Goal: Task Accomplishment & Management: Manage account settings

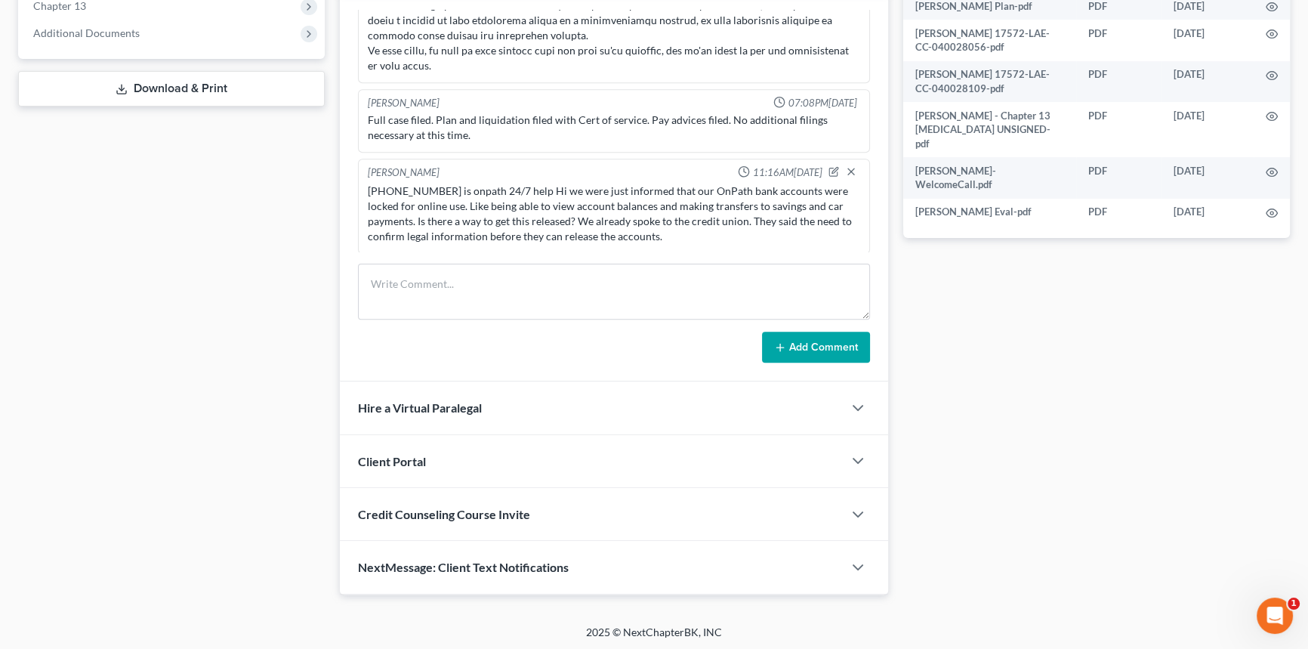
scroll to position [60, 0]
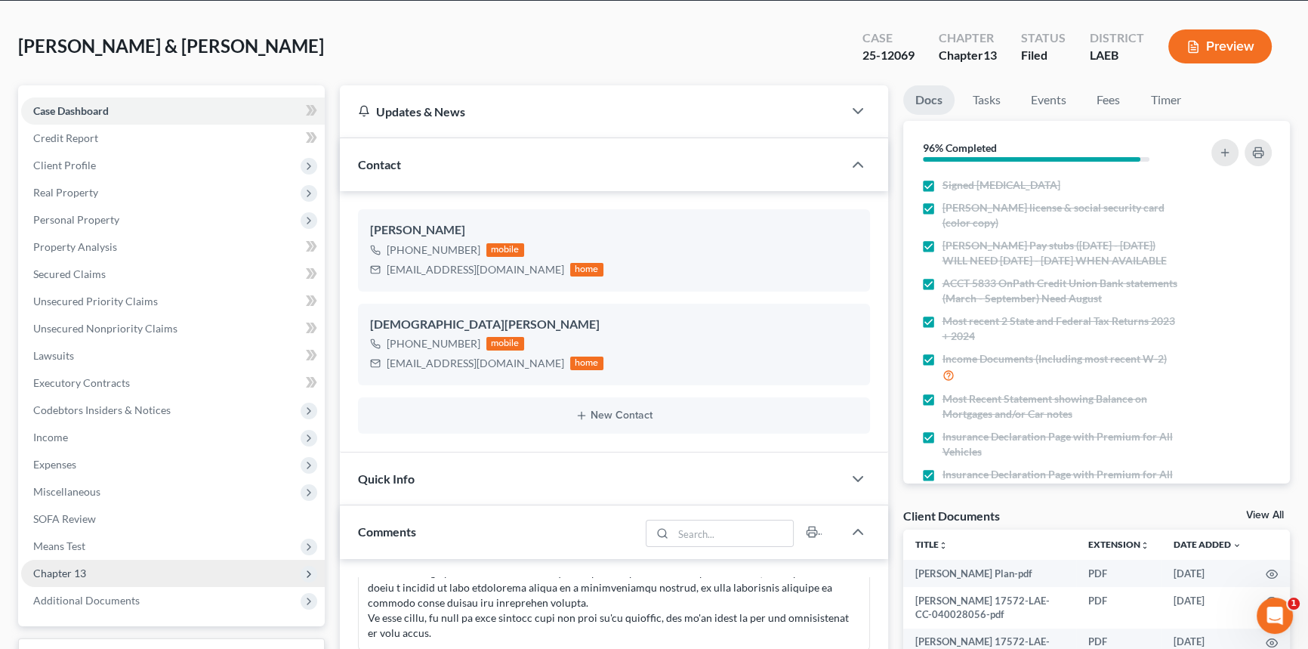
drag, startPoint x: 91, startPoint y: 567, endPoint x: 97, endPoint y: 576, distance: 10.9
click at [91, 567] on span "Chapter 13" at bounding box center [173, 573] width 304 height 27
click at [117, 628] on span "Chapter 13 Plan" at bounding box center [101, 627] width 76 height 13
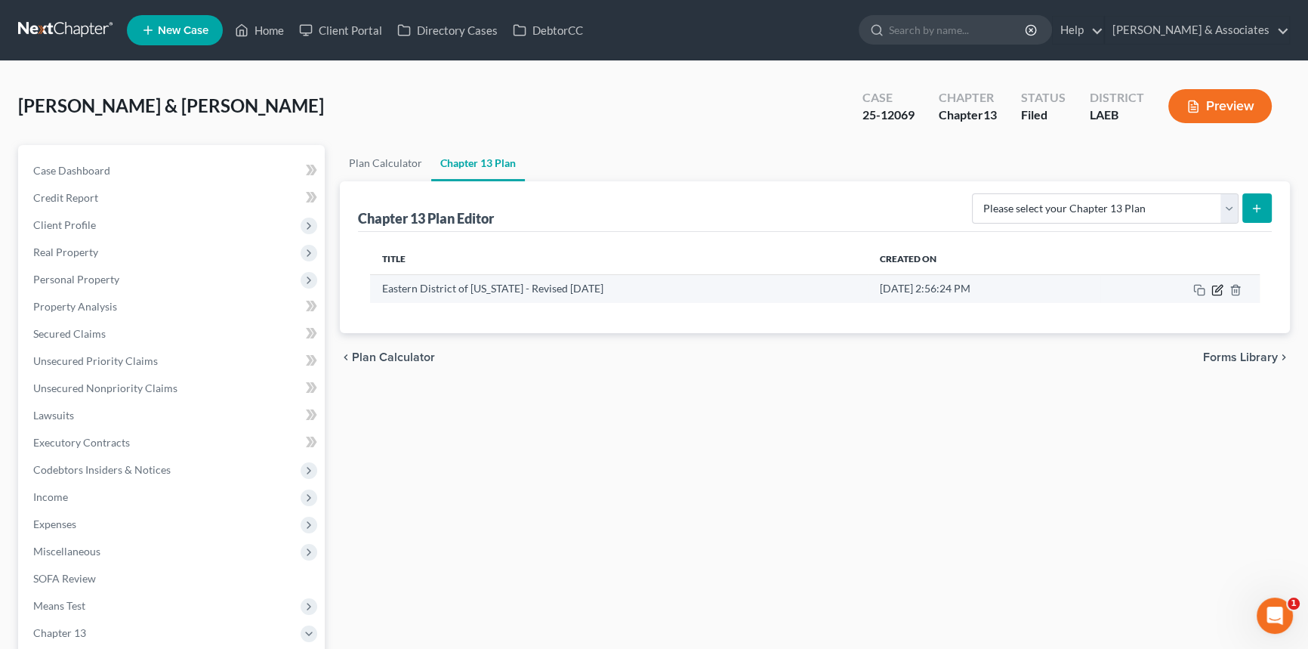
click at [1212, 289] on icon "button" at bounding box center [1218, 290] width 12 height 12
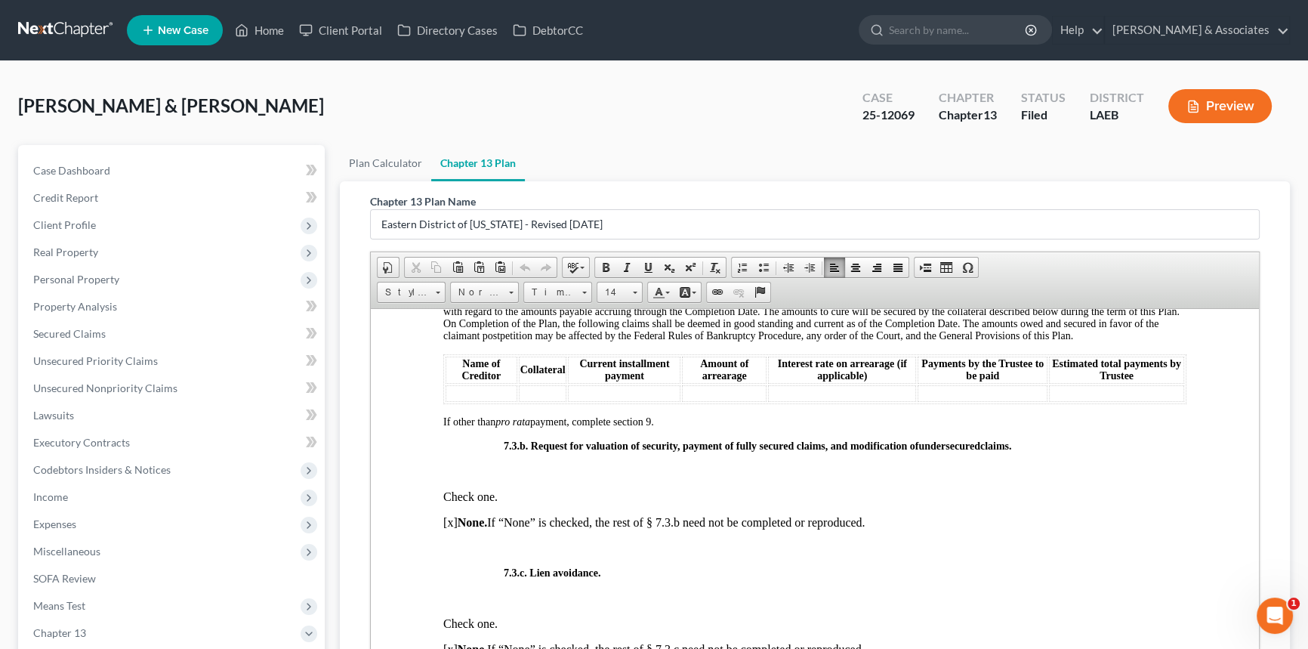
scroll to position [3434, 0]
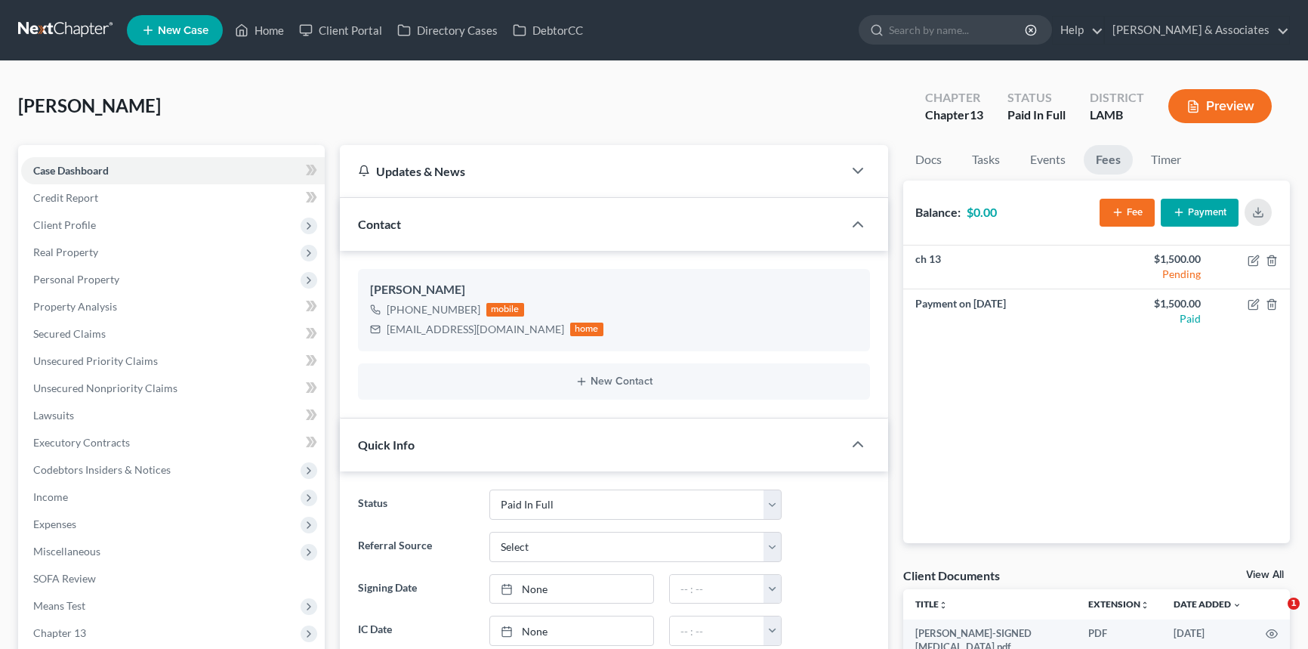
select select "17"
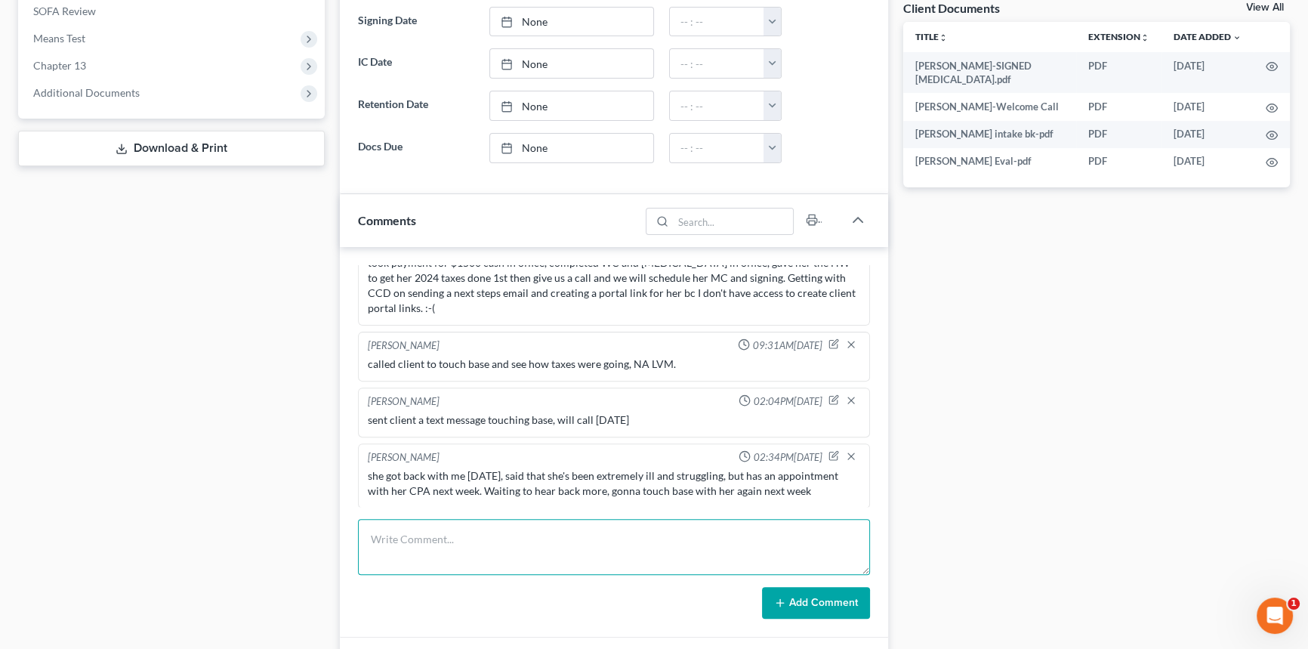
drag, startPoint x: 461, startPoint y: 564, endPoint x: 479, endPoint y: 538, distance: 31.4
click at [461, 564] on textarea at bounding box center [614, 547] width 512 height 56
type textarea "refund check has been issued, she will be coming by to pick it up [DATE] at 1PM."
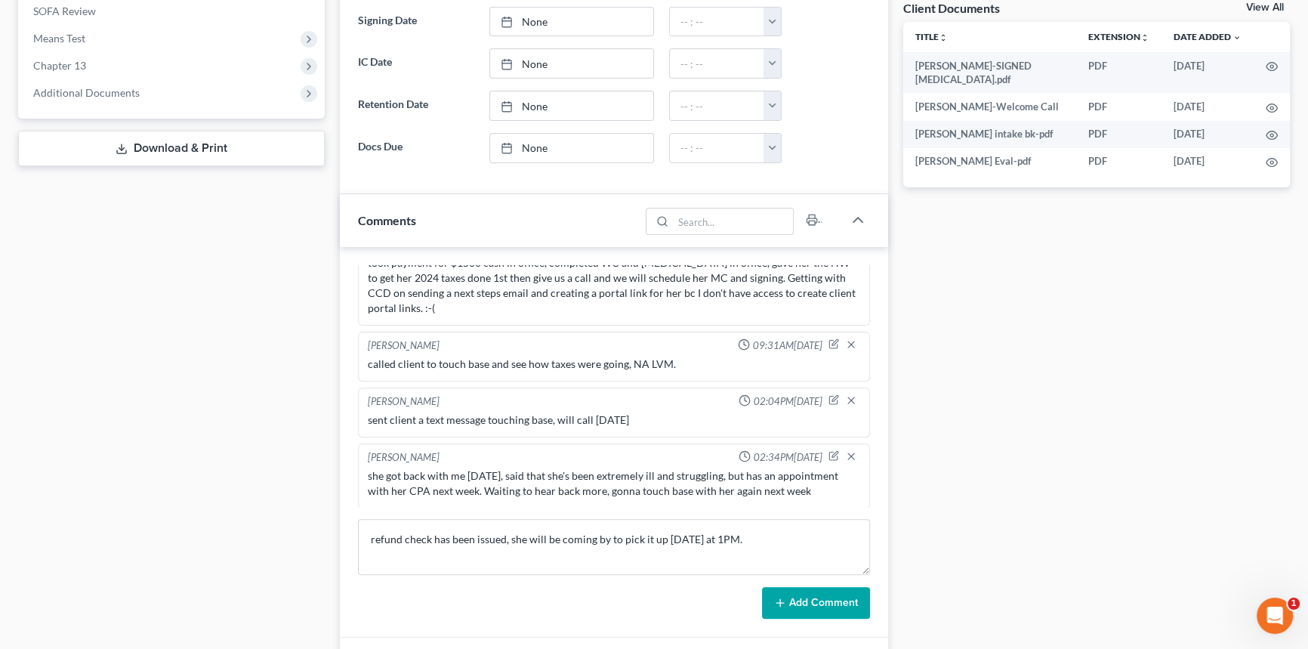
click at [838, 591] on button "Add Comment" at bounding box center [816, 603] width 108 height 32
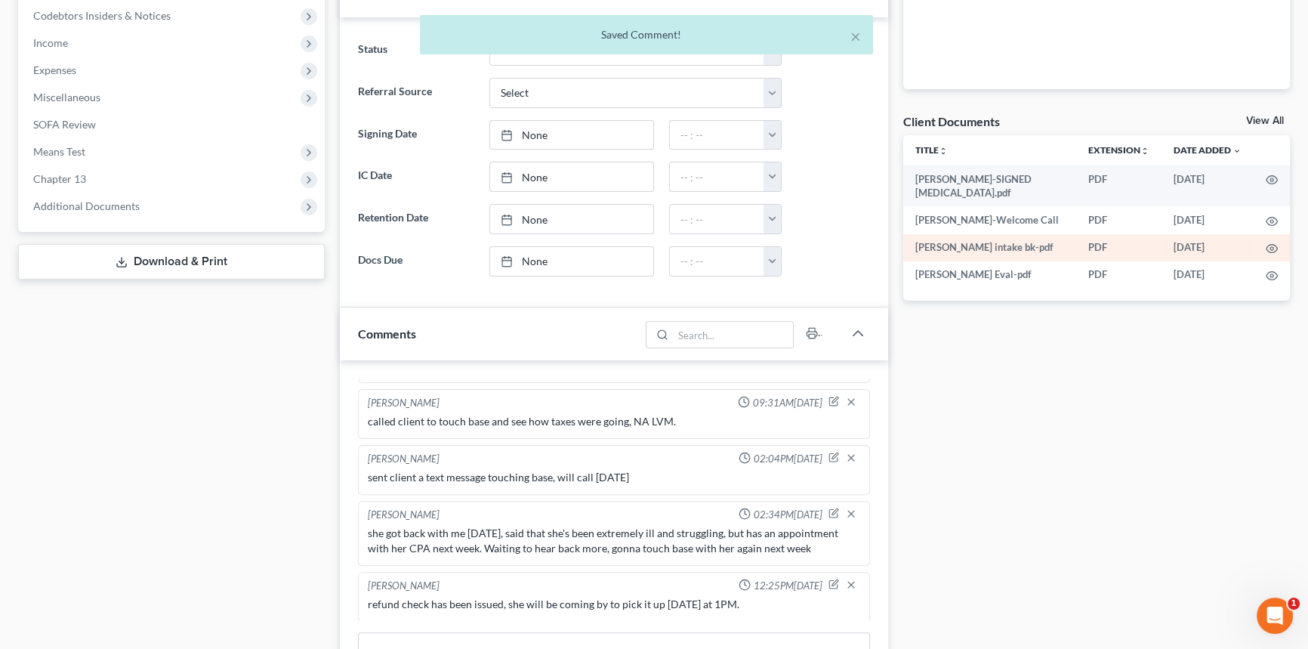
scroll to position [369, 0]
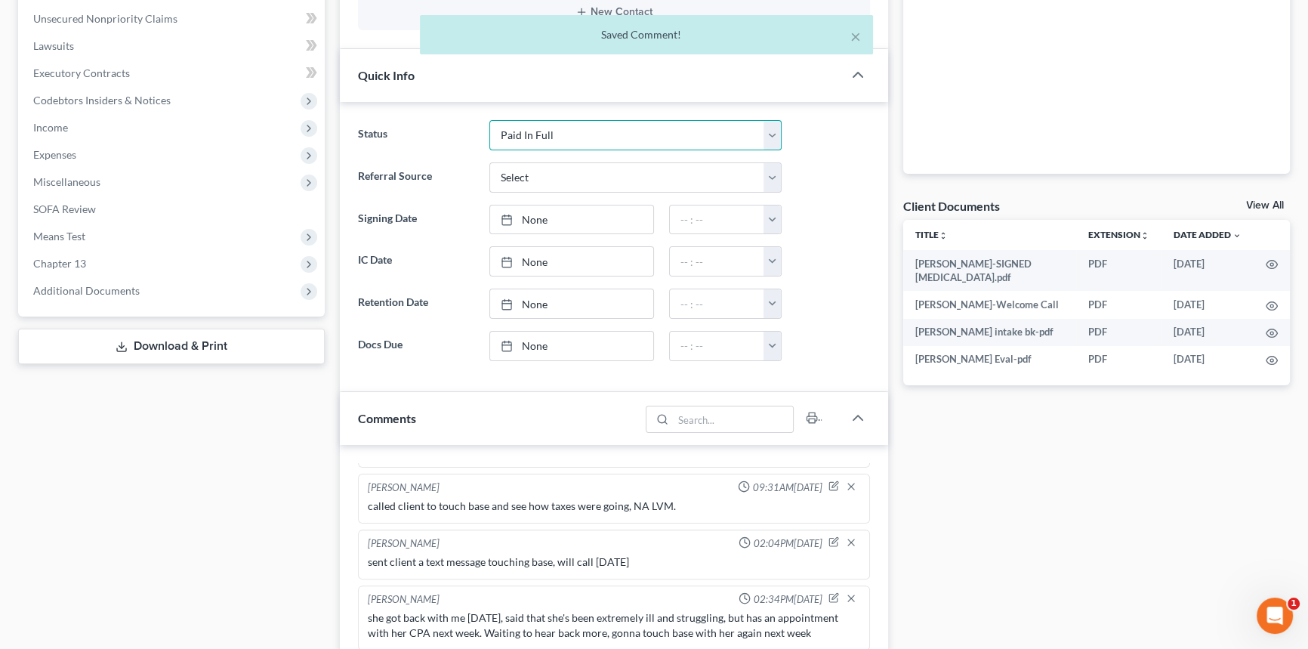
click at [588, 139] on select "Amended Plan Needed Awaiting Income Closed Confirmed Discharged Dismissed Docs …" at bounding box center [636, 135] width 292 height 30
select select "2"
click at [490, 120] on select "Amended Plan Needed Awaiting Income Closed Confirmed Discharged Dismissed Docs …" at bounding box center [636, 135] width 292 height 30
click at [1006, 482] on div "Docs Tasks Events Fees Timer 5% Completed Nothing here yet! Signed [MEDICAL_DAT…" at bounding box center [1097, 412] width 403 height 1272
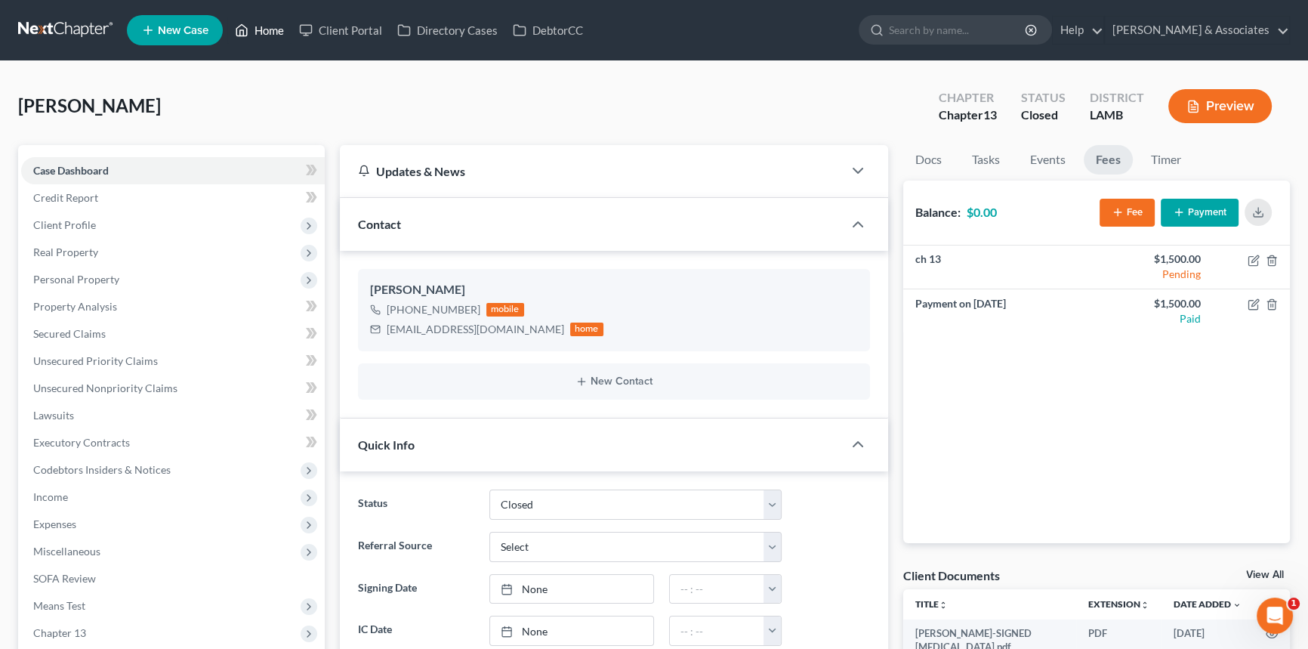
drag, startPoint x: 249, startPoint y: 33, endPoint x: 146, endPoint y: 68, distance: 109.2
click at [249, 33] on link "Home" at bounding box center [259, 30] width 64 height 27
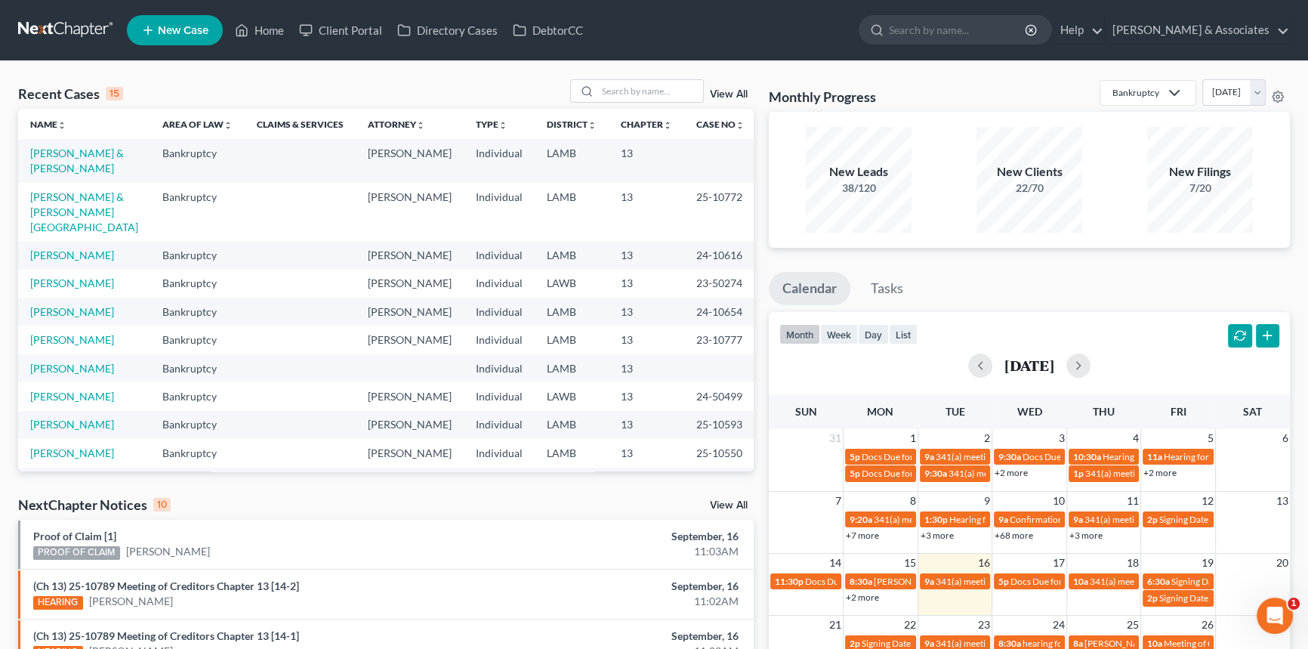
click at [619, 76] on div "Recent Cases 15 View All Name unfold_more expand_more expand_less Area of Law u…" at bounding box center [654, 560] width 1308 height 999
click at [619, 83] on input "search" at bounding box center [651, 91] width 106 height 22
type input "[PERSON_NAME]"
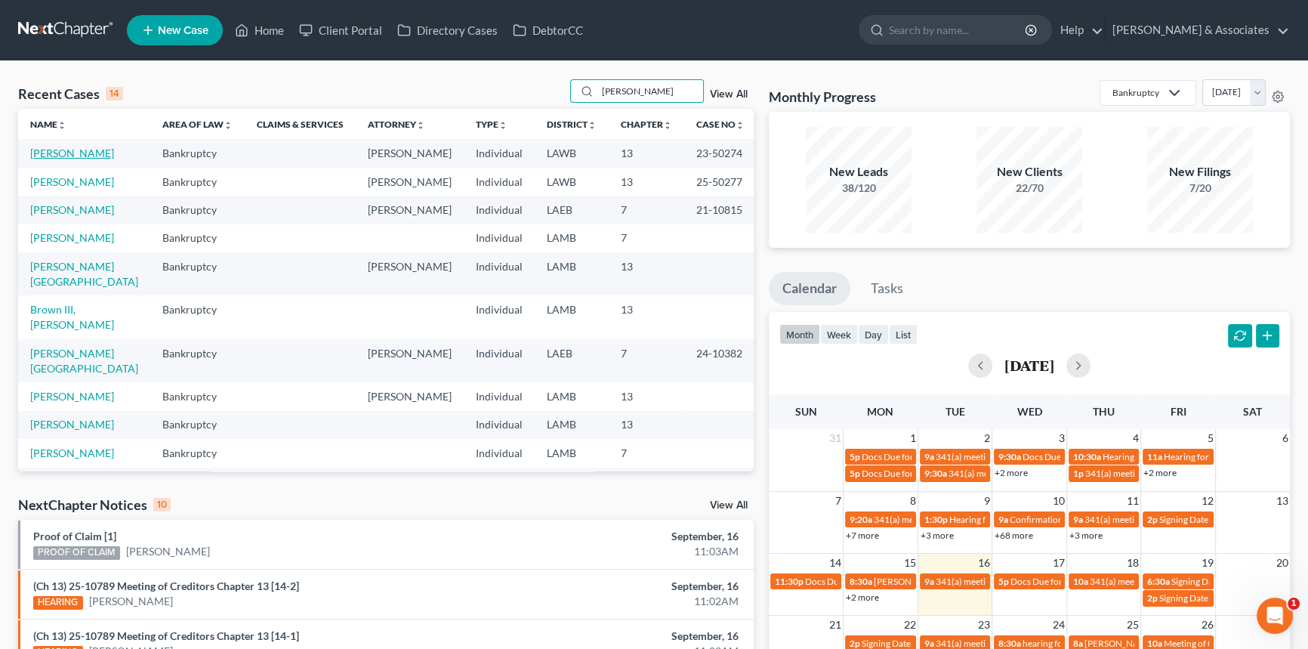
click at [69, 155] on link "[PERSON_NAME]" at bounding box center [72, 153] width 84 height 13
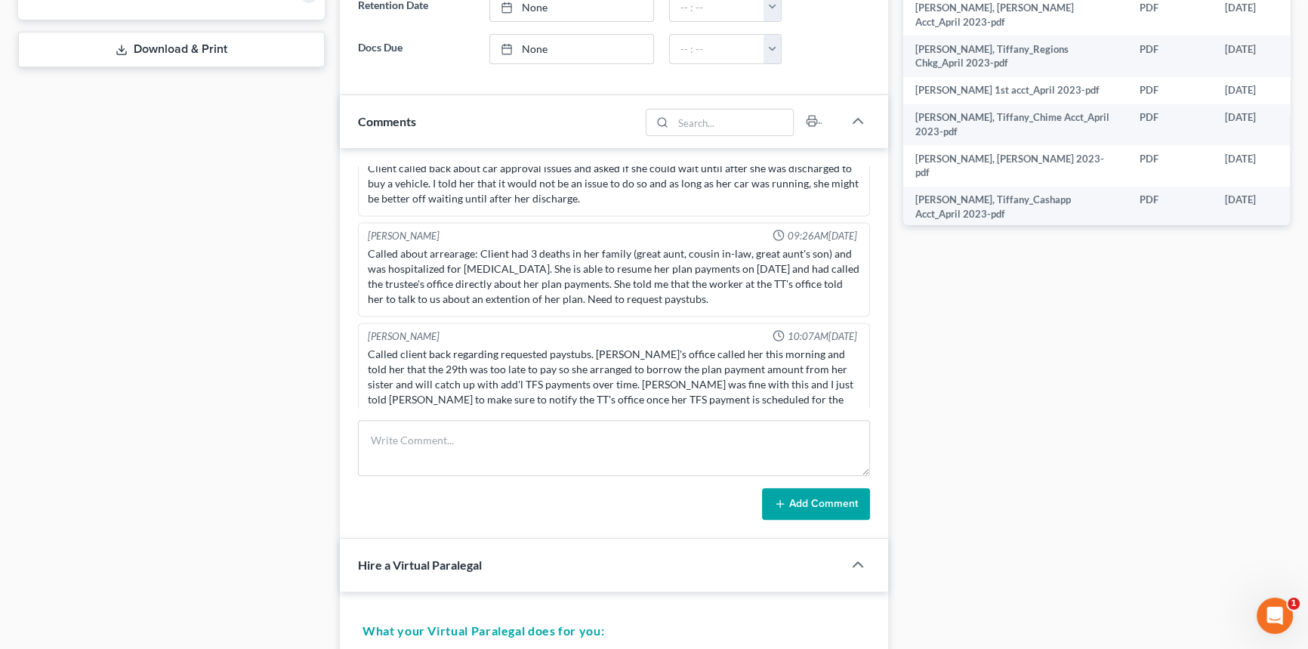
scroll to position [508, 0]
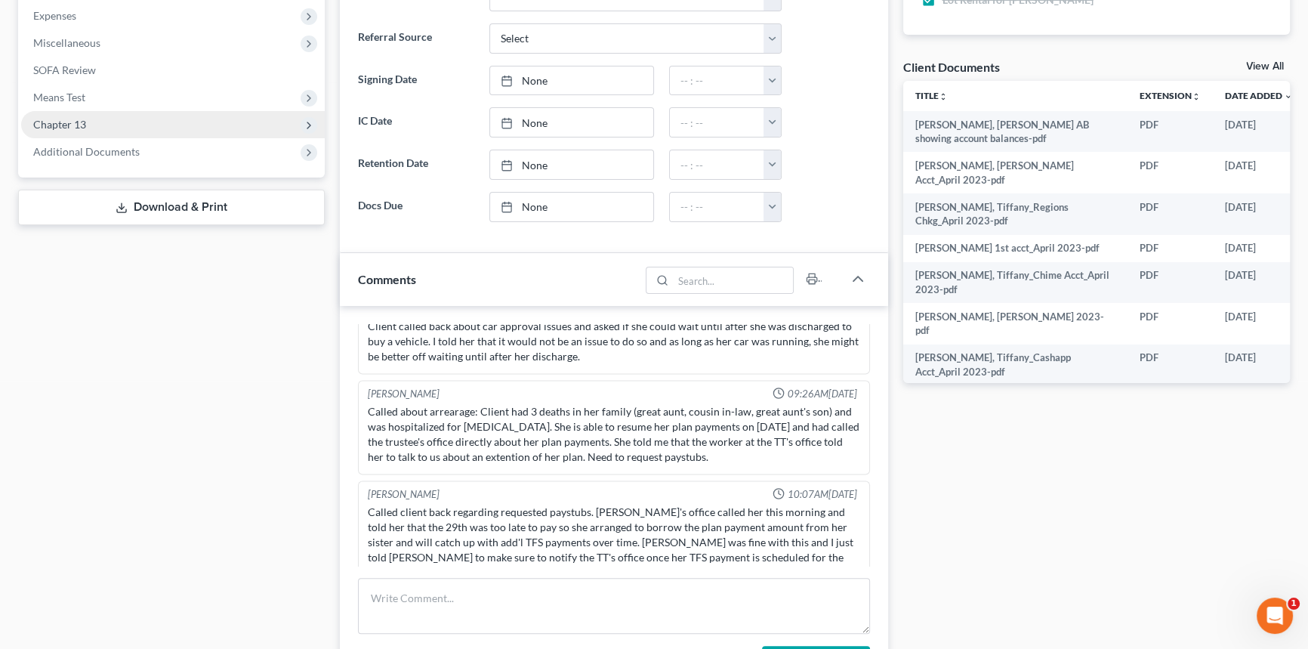
click at [125, 112] on span "Chapter 13" at bounding box center [173, 124] width 304 height 27
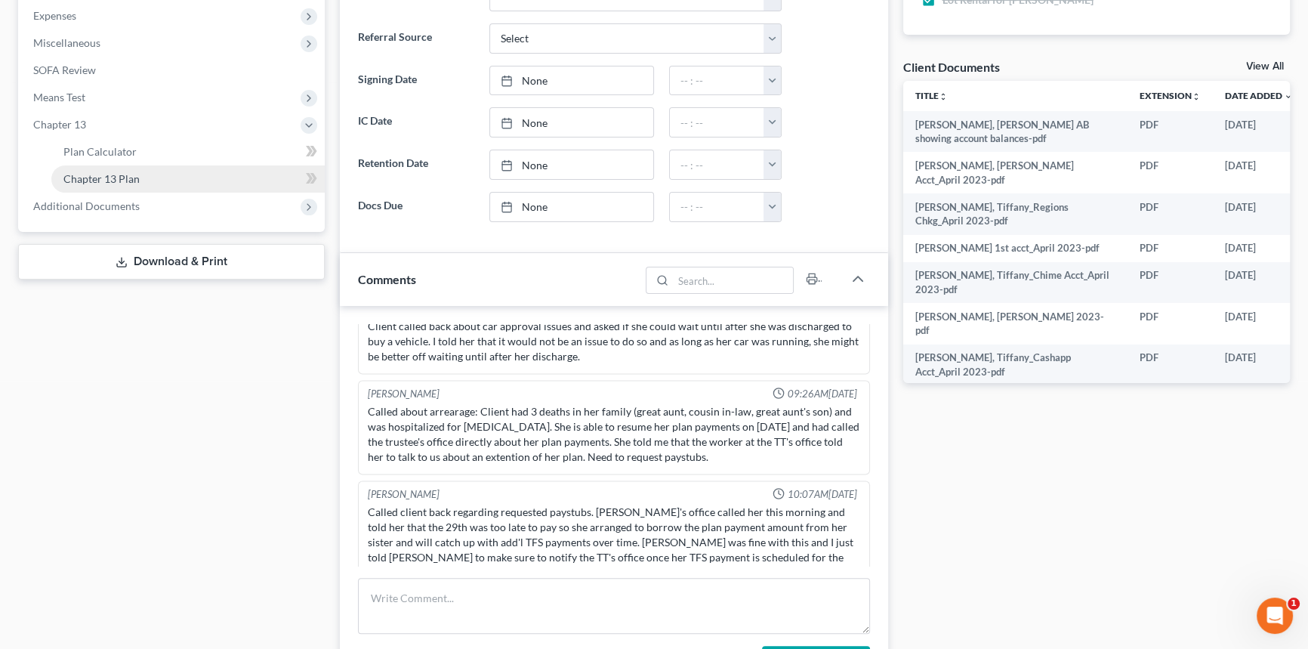
click at [87, 173] on span "Chapter 13 Plan" at bounding box center [101, 178] width 76 height 13
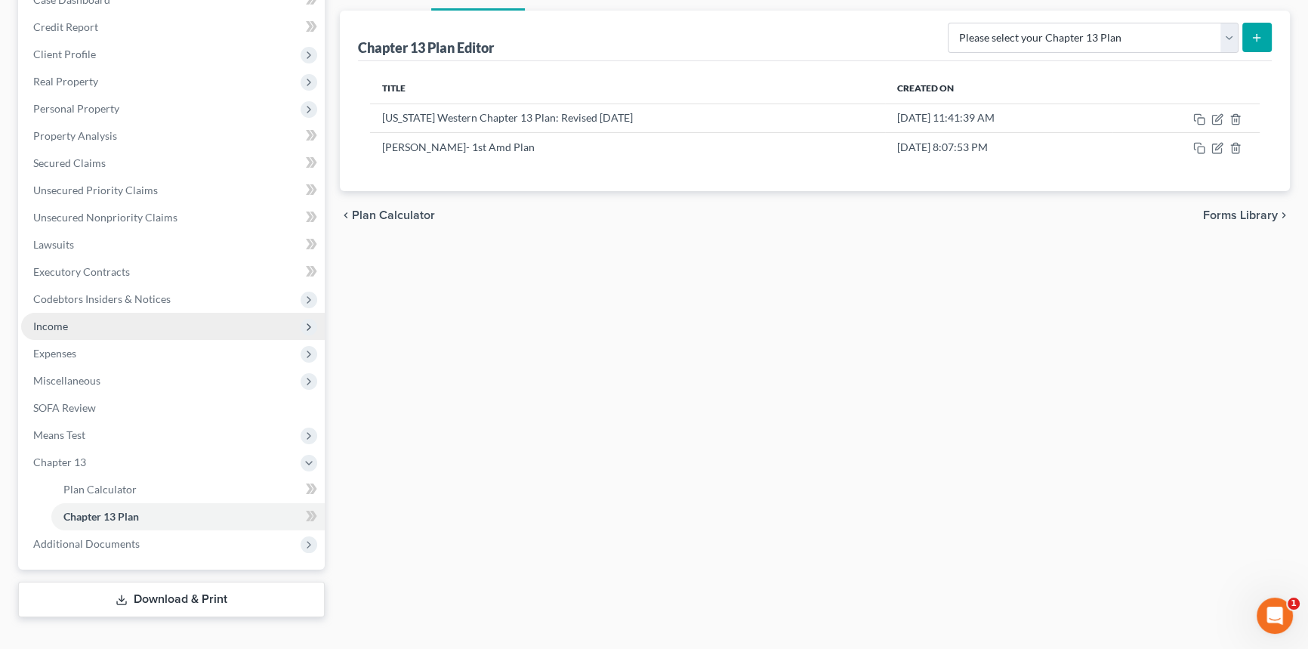
scroll to position [194, 0]
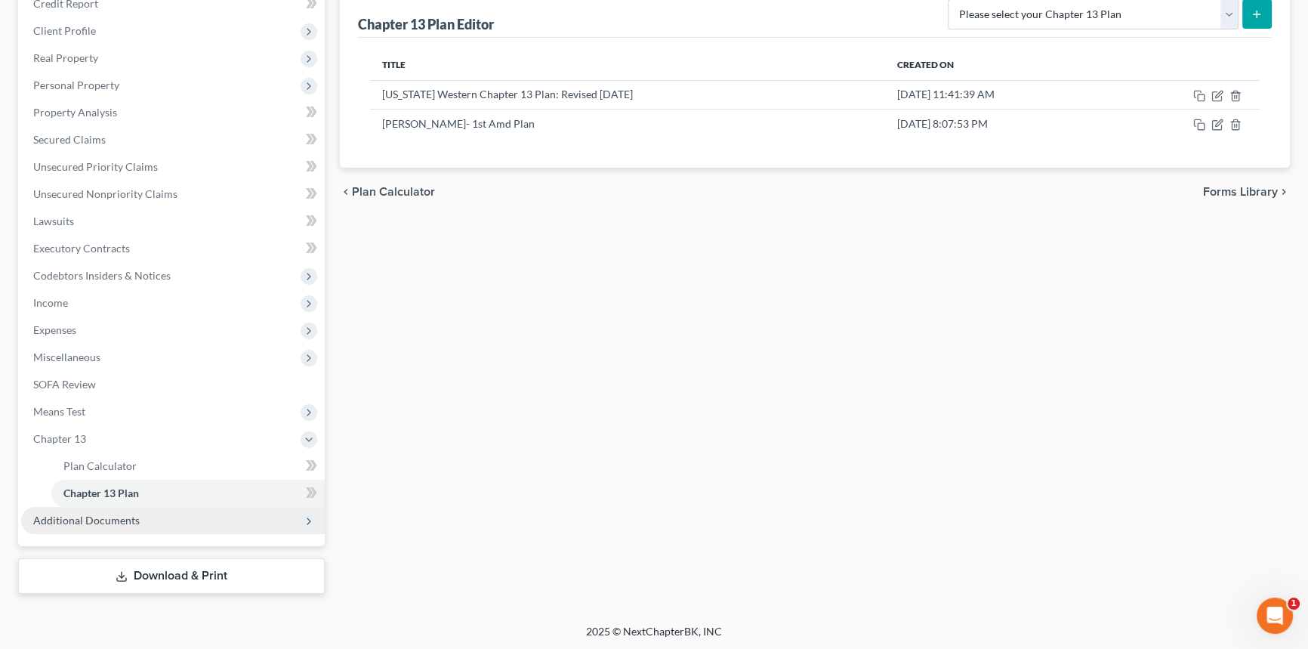
click at [109, 524] on span "Additional Documents" at bounding box center [86, 520] width 107 height 13
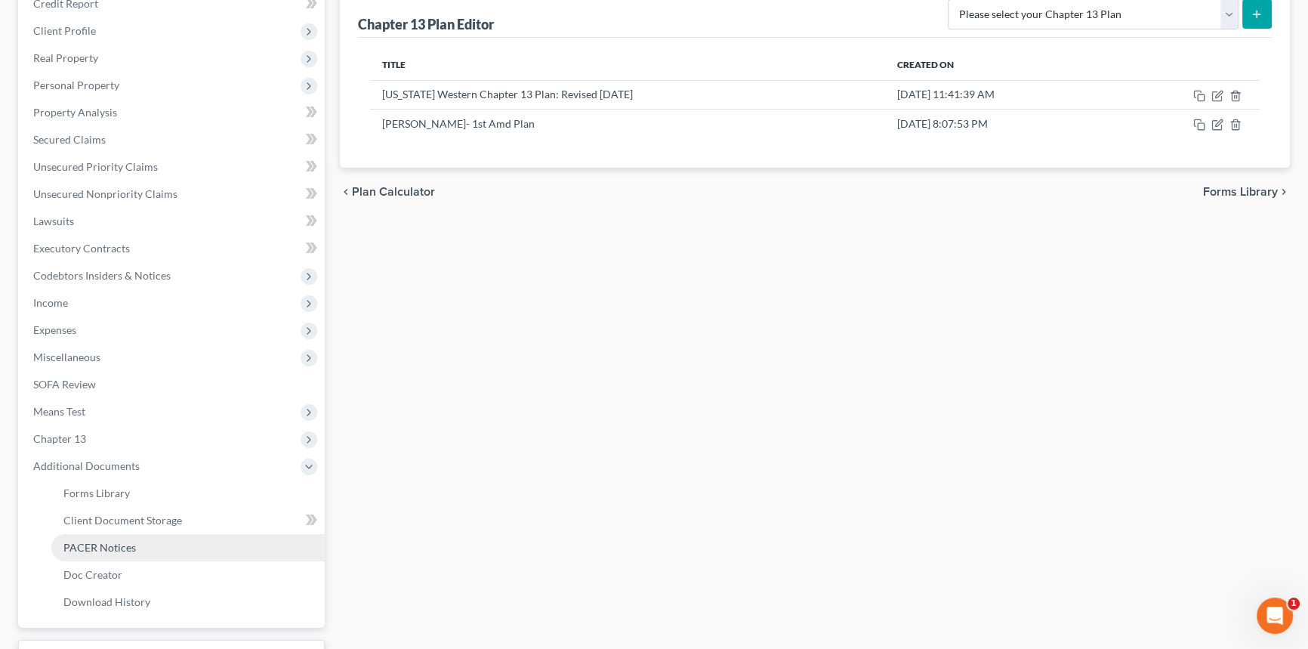
click at [110, 542] on span "PACER Notices" at bounding box center [99, 547] width 73 height 13
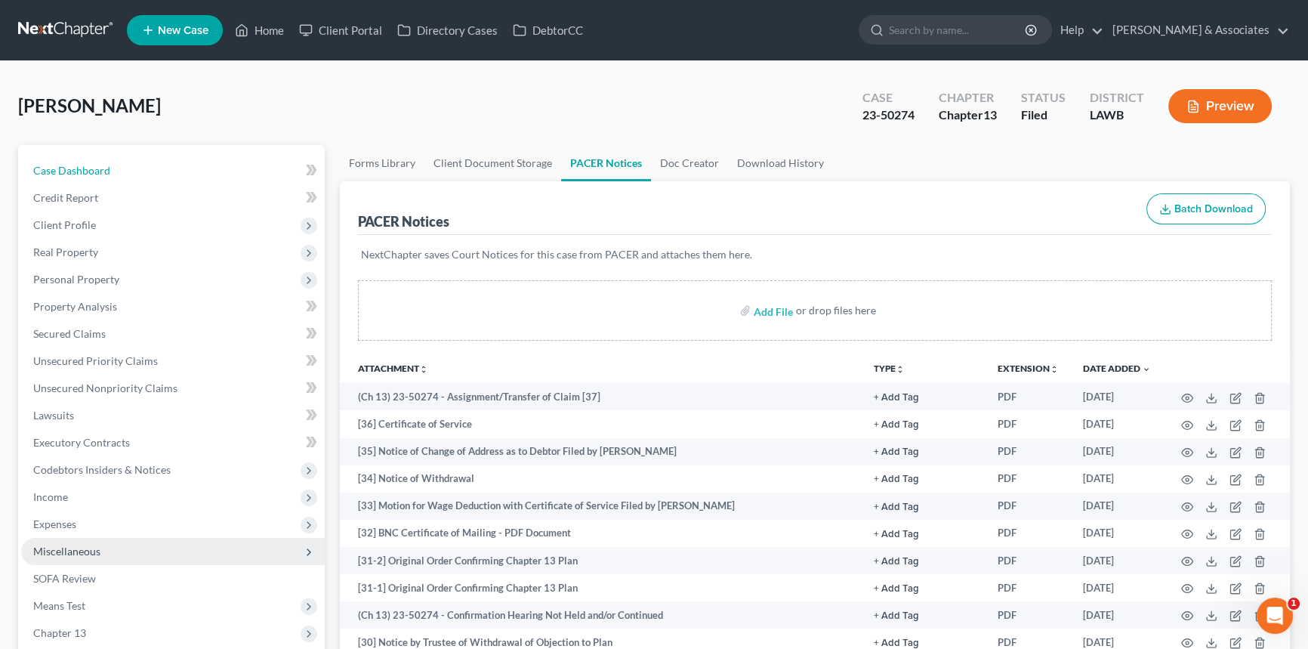
drag, startPoint x: 192, startPoint y: 171, endPoint x: 146, endPoint y: 556, distance: 388.0
click at [192, 171] on link "Case Dashboard" at bounding box center [173, 170] width 304 height 27
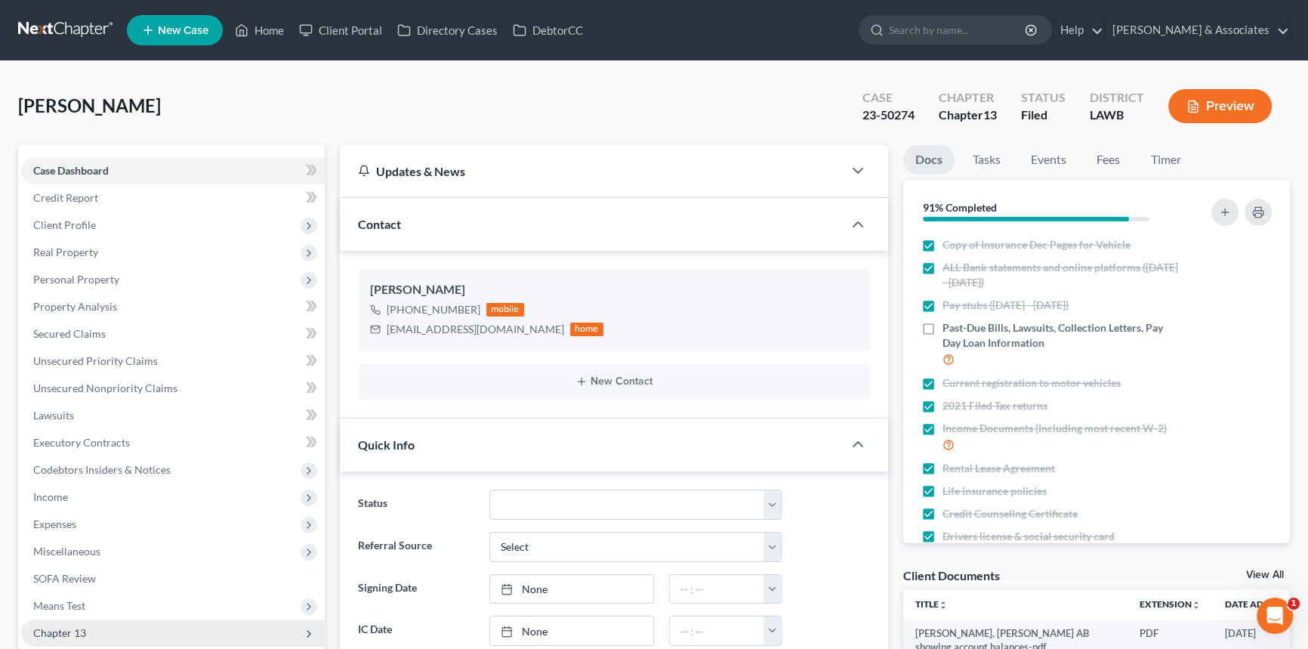
click at [90, 620] on span "Chapter 13" at bounding box center [173, 632] width 304 height 27
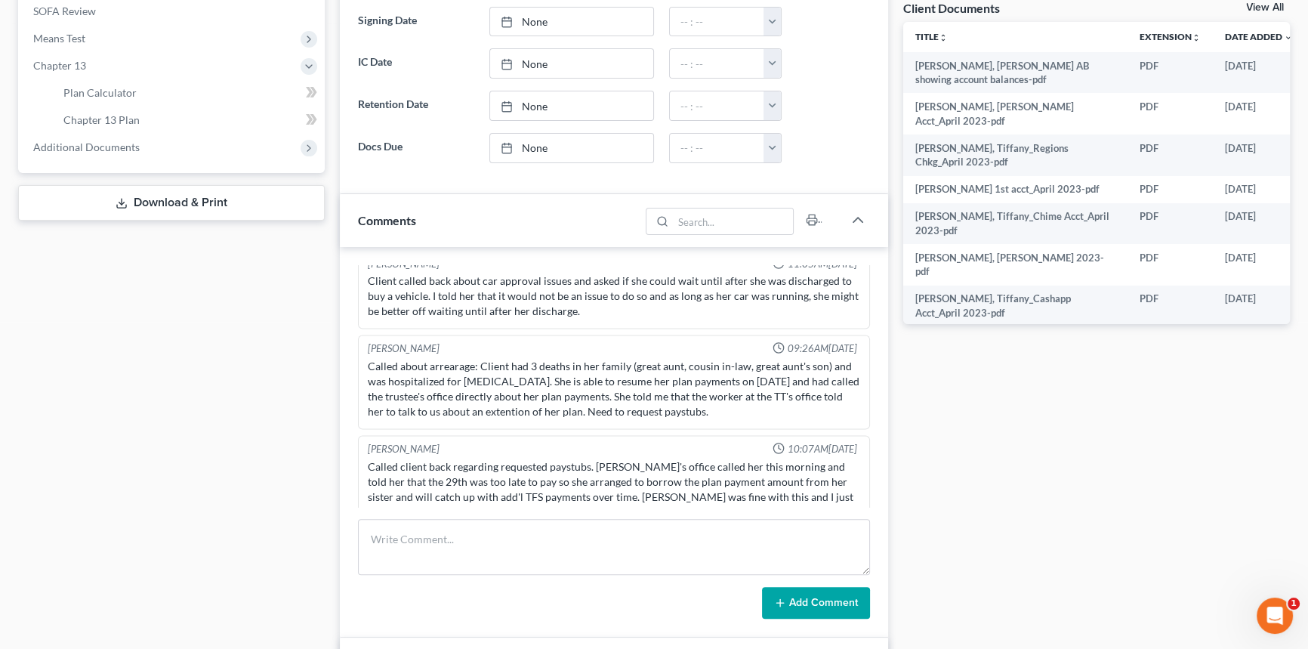
scroll to position [3405, 0]
